Goal: Task Accomplishment & Management: Use online tool/utility

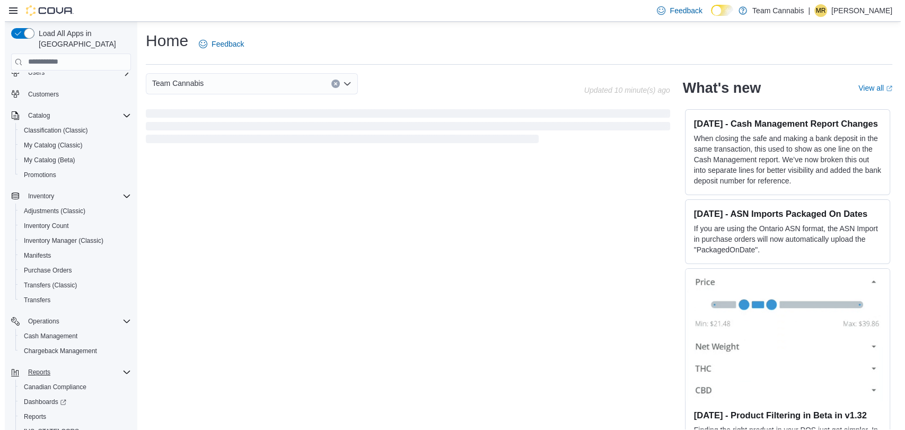
scroll to position [67, 0]
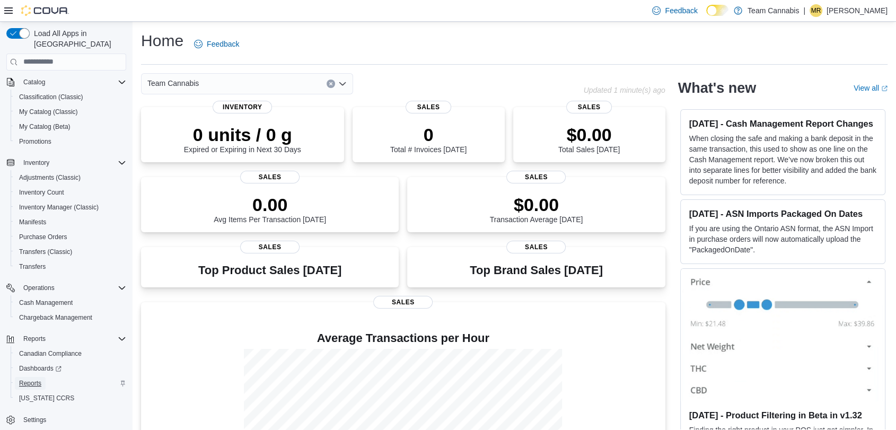
click at [29, 379] on span "Reports" at bounding box center [30, 383] width 22 height 8
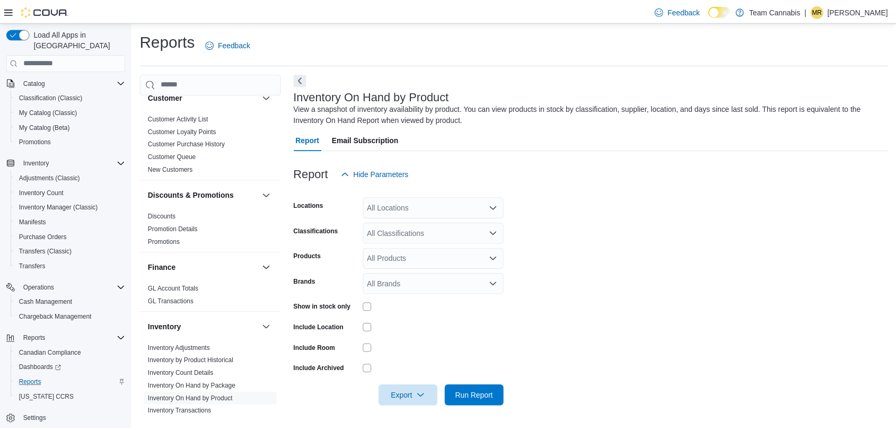
scroll to position [412, 0]
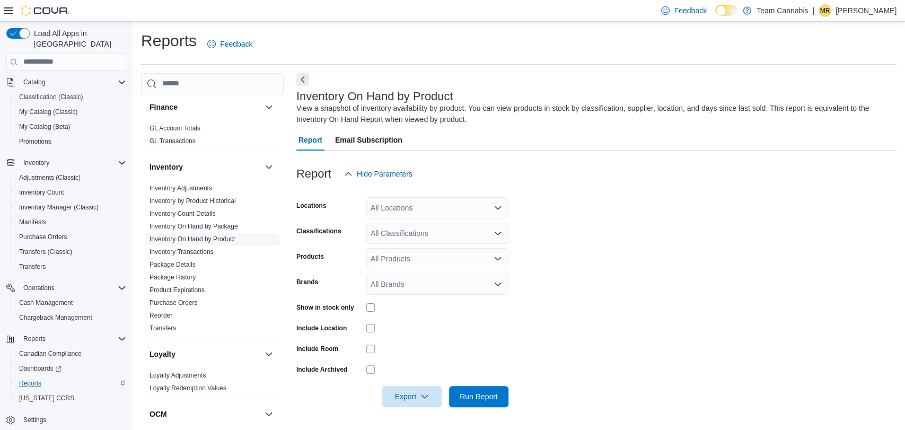
click at [191, 235] on link "Inventory On Hand by Product" at bounding box center [192, 238] width 85 height 7
click at [478, 397] on span "Run Report" at bounding box center [479, 396] width 38 height 11
click at [441, 235] on div "All Classifications" at bounding box center [437, 233] width 142 height 21
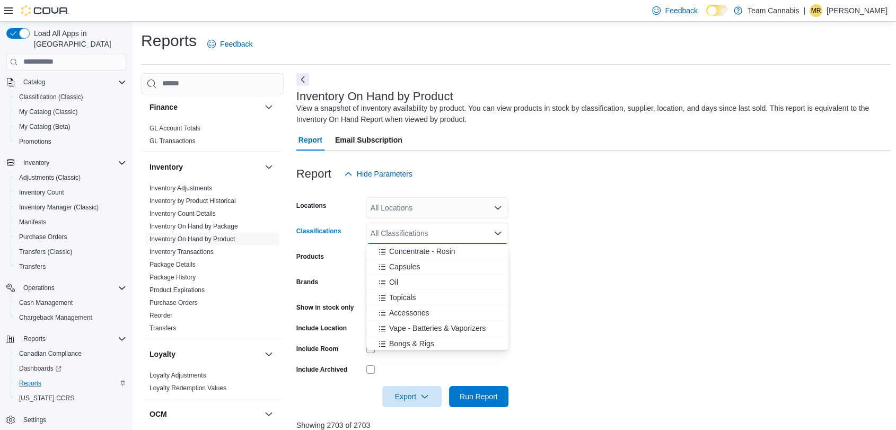
scroll to position [353, 0]
click at [424, 311] on span "Vape - Batteries & Vaporizers" at bounding box center [437, 313] width 97 height 11
click at [424, 312] on span "Bongs & Rigs" at bounding box center [411, 313] width 45 height 11
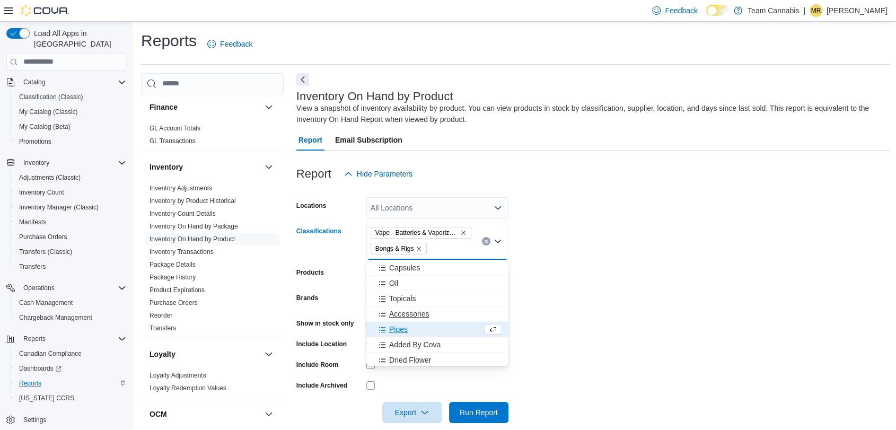
click at [406, 313] on span "Accessories" at bounding box center [409, 314] width 40 height 11
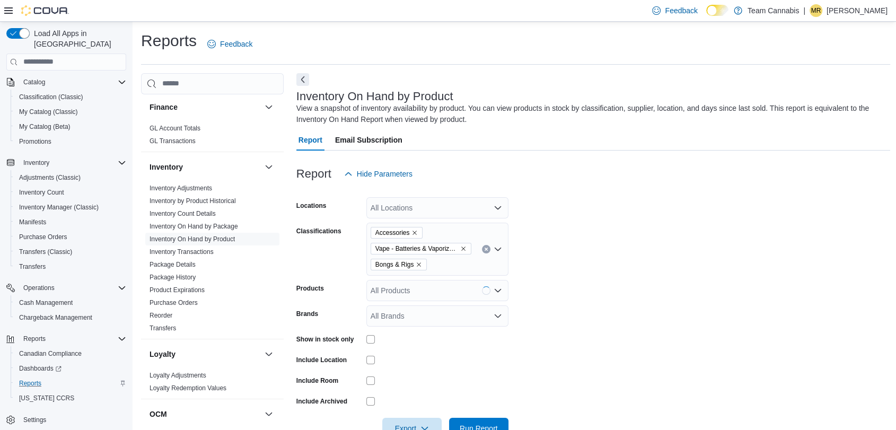
drag, startPoint x: 580, startPoint y: 328, endPoint x: 547, endPoint y: 379, distance: 60.8
click at [580, 328] on form "Locations All Locations Classifications Accessories Vape - Batteries & Vaporize…" at bounding box center [593, 312] width 595 height 255
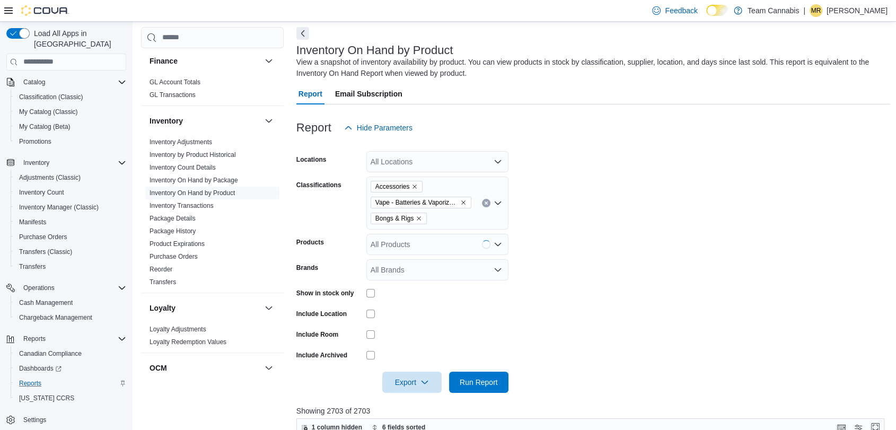
scroll to position [118, 0]
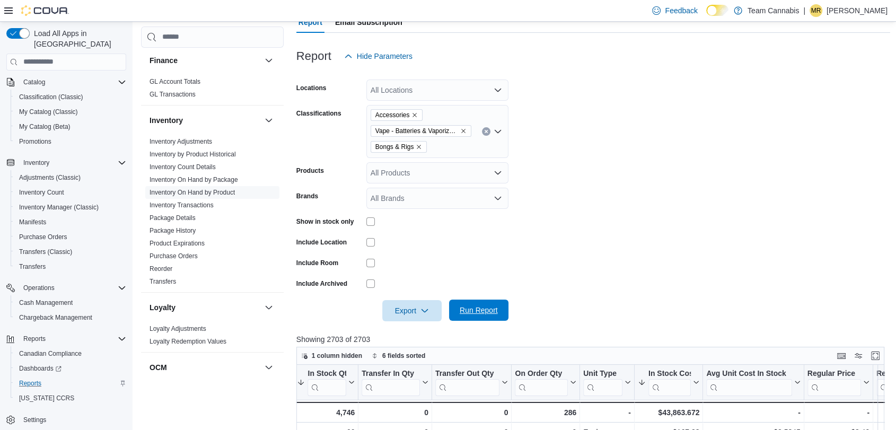
click at [461, 315] on span "Run Report" at bounding box center [479, 310] width 38 height 11
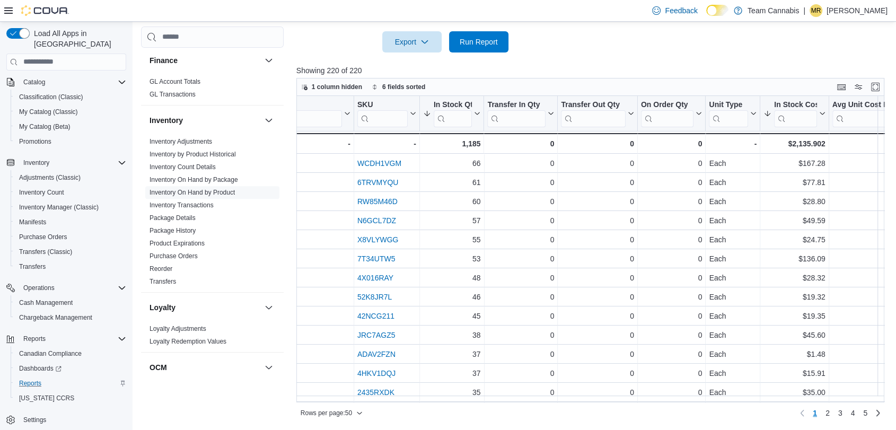
scroll to position [0, 387]
